Goal: Navigation & Orientation: Understand site structure

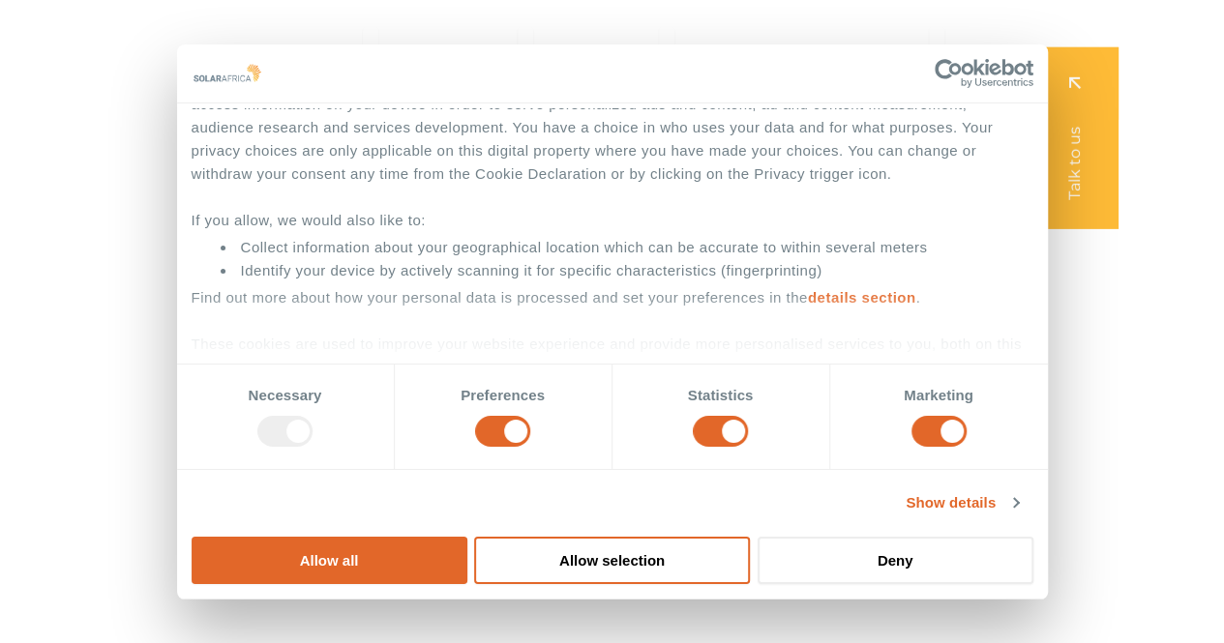
scroll to position [97, 0]
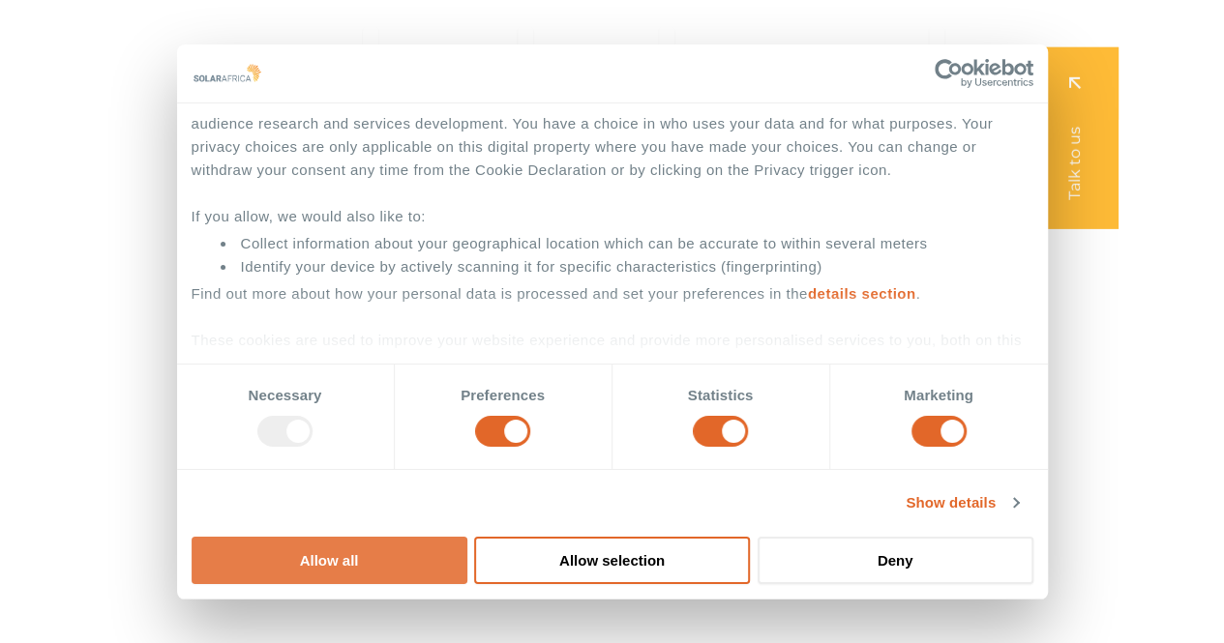
click at [467, 537] on button "Allow all" at bounding box center [330, 560] width 276 height 47
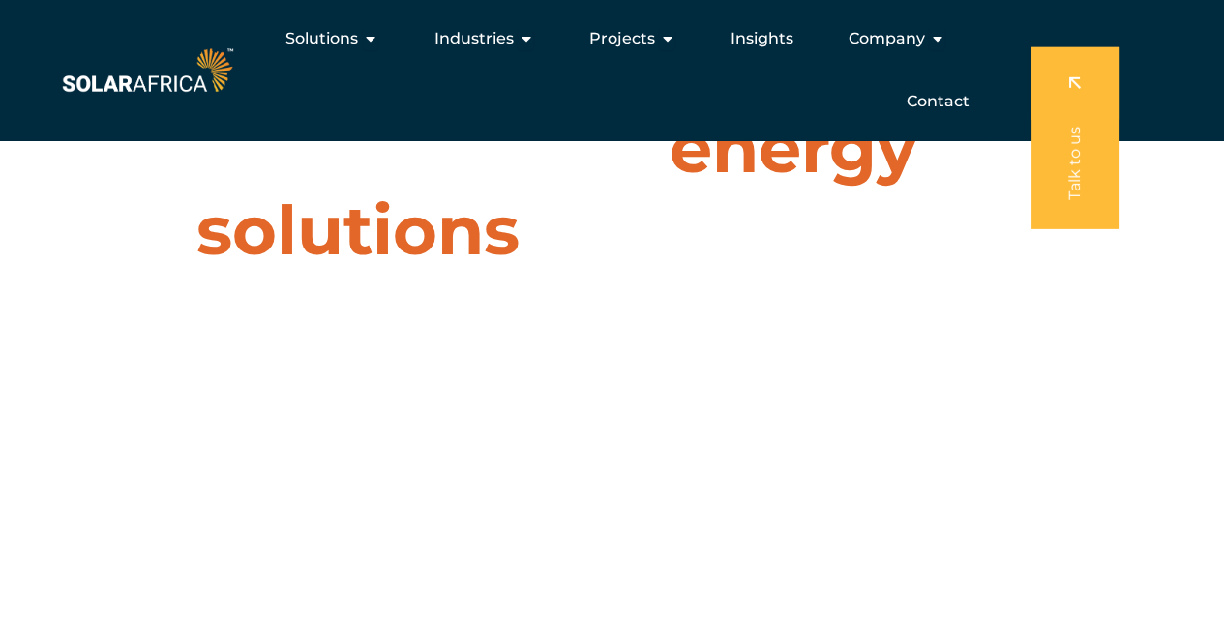
scroll to position [0, 0]
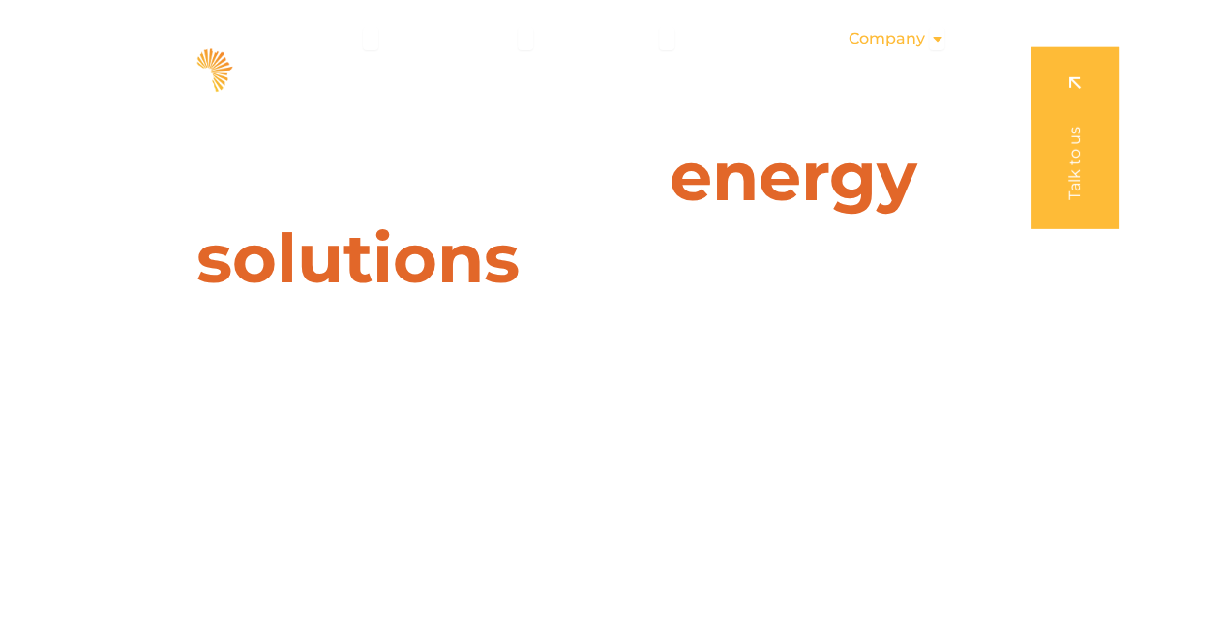
click at [901, 44] on span "Company" at bounding box center [886, 38] width 76 height 23
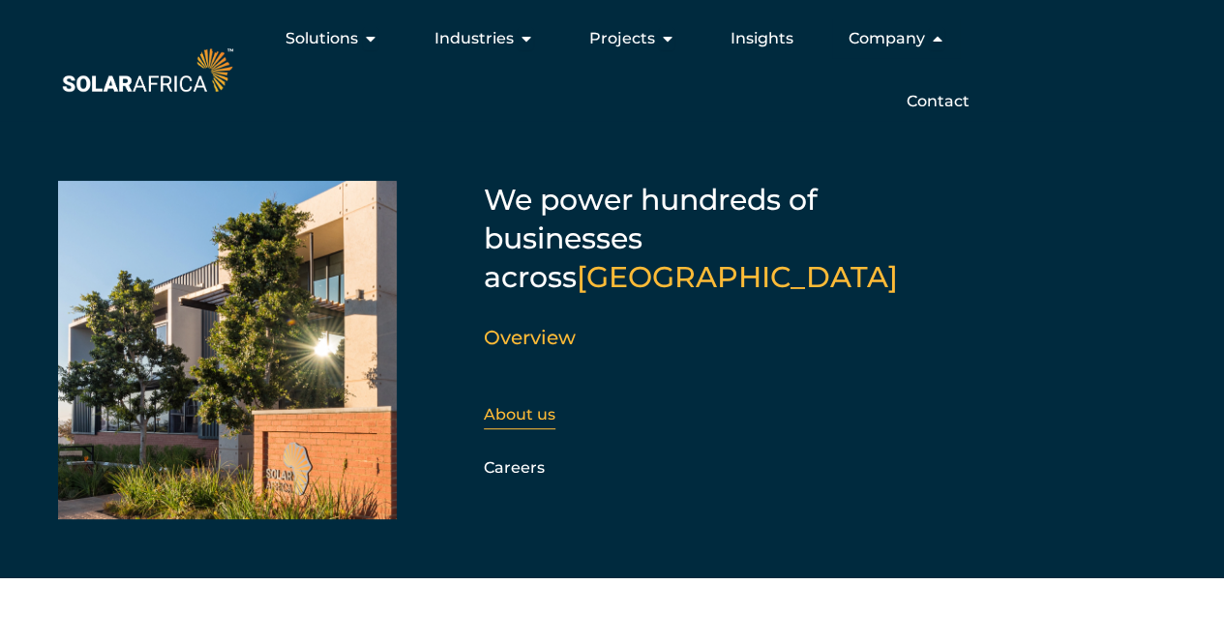
click at [534, 405] on link "About us" at bounding box center [520, 414] width 72 height 18
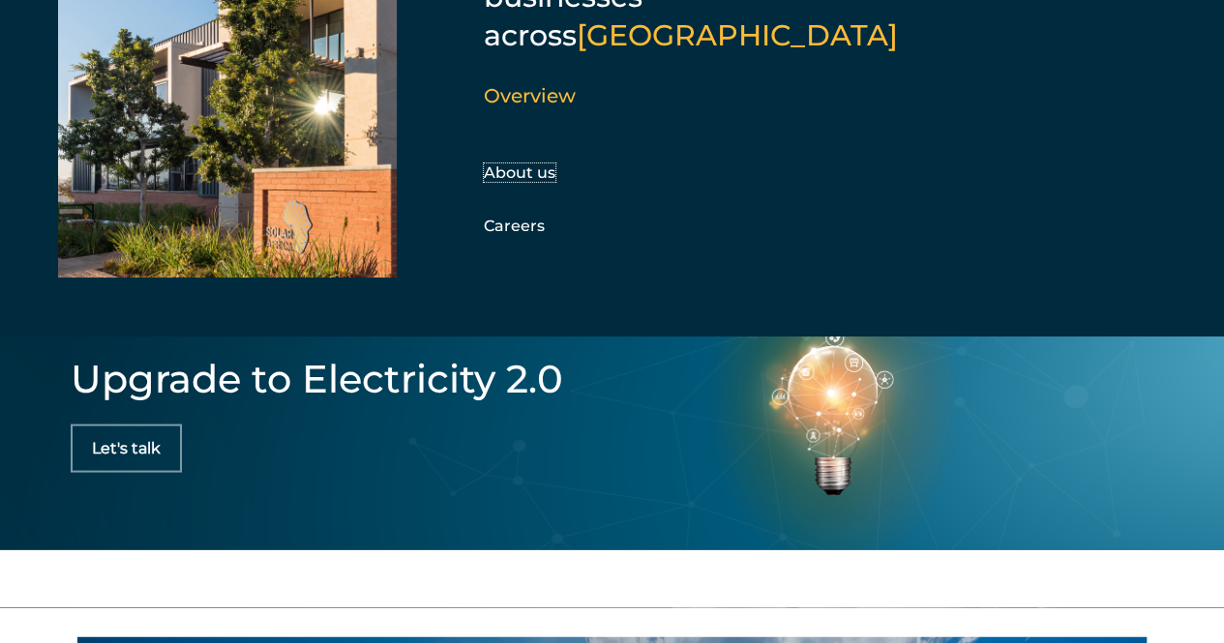
scroll to position [5547, 0]
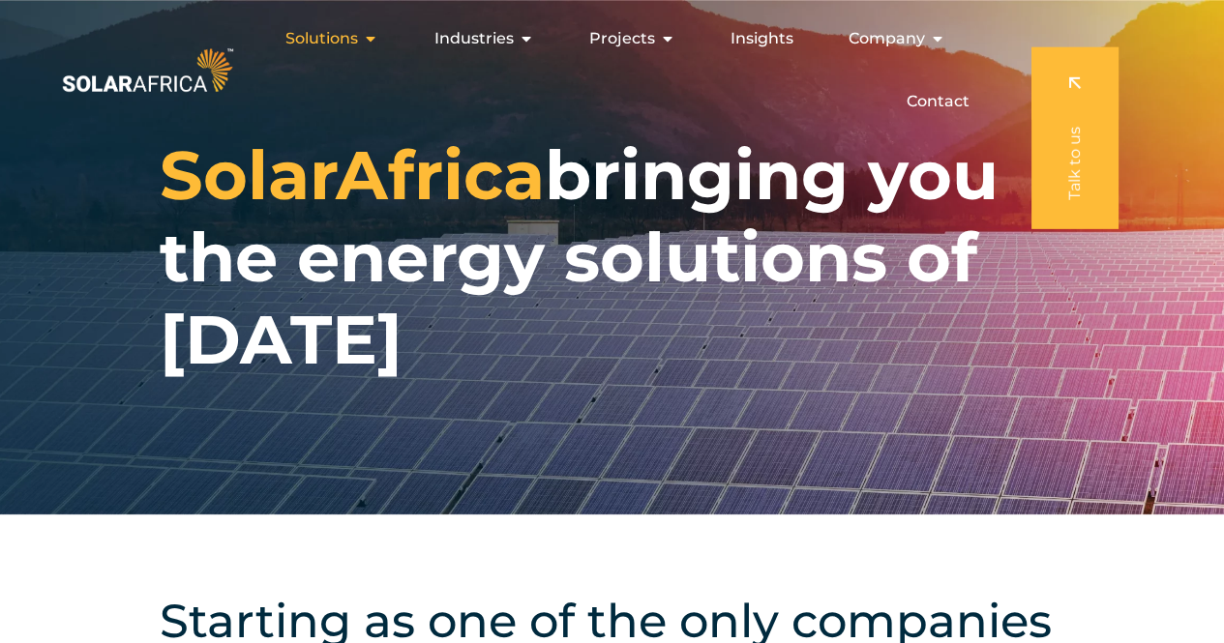
click at [364, 44] on div "Solutions Close Solutions Open Solutions" at bounding box center [332, 38] width 124 height 39
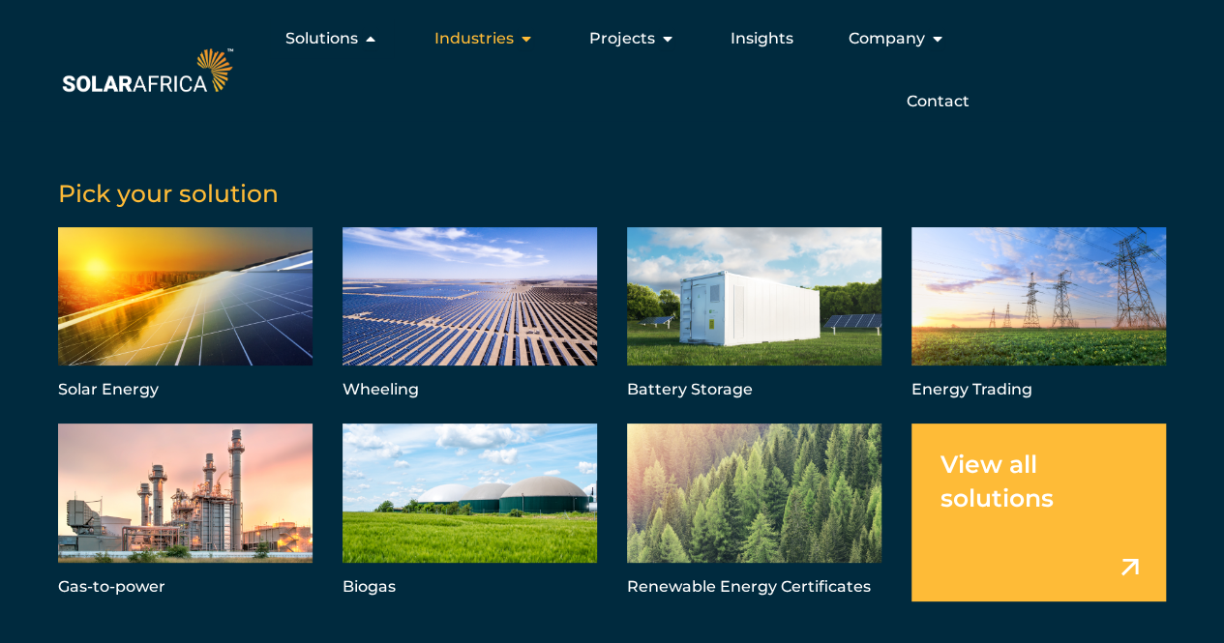
click at [505, 45] on span "Industries" at bounding box center [473, 38] width 79 height 23
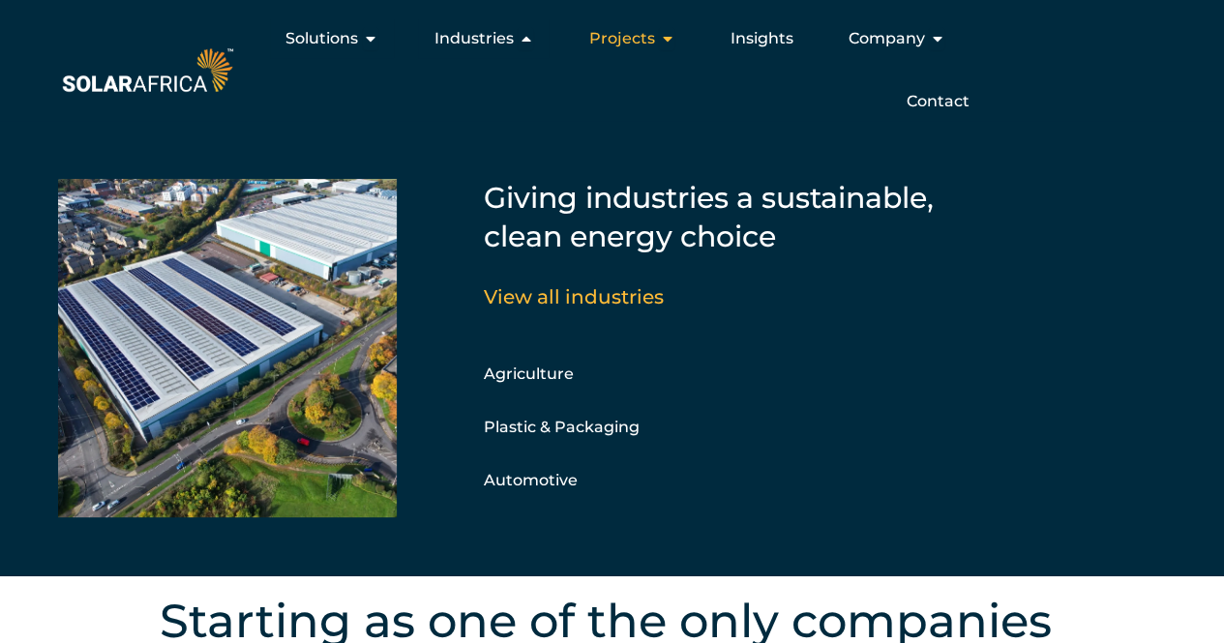
click at [646, 44] on span "Projects" at bounding box center [621, 38] width 66 height 23
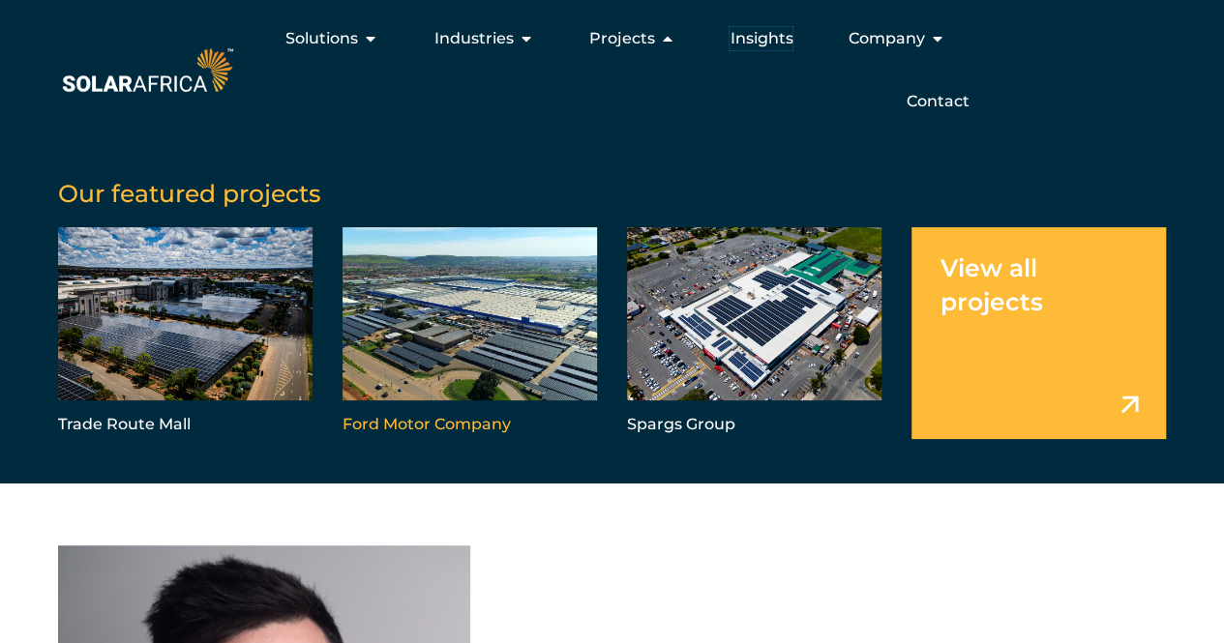
scroll to position [3967, 0]
